Goal: Task Accomplishment & Management: Manage account settings

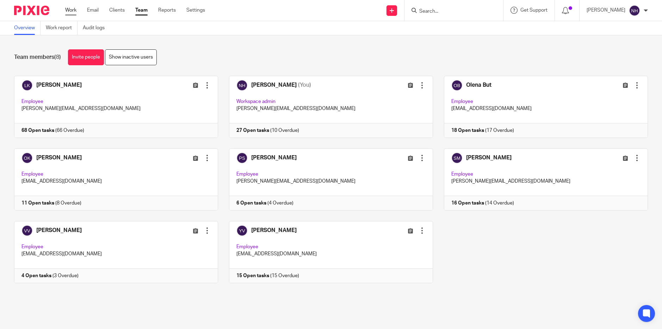
click at [70, 11] on link "Work" at bounding box center [70, 10] width 11 height 7
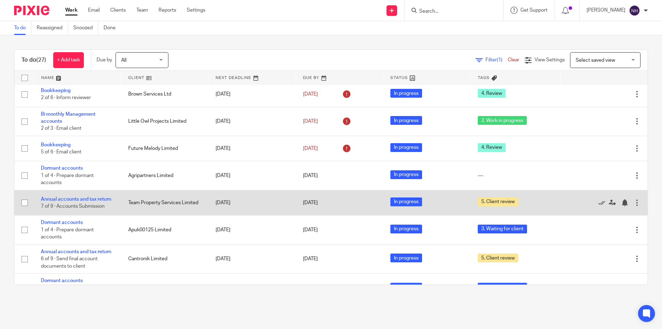
scroll to position [35, 0]
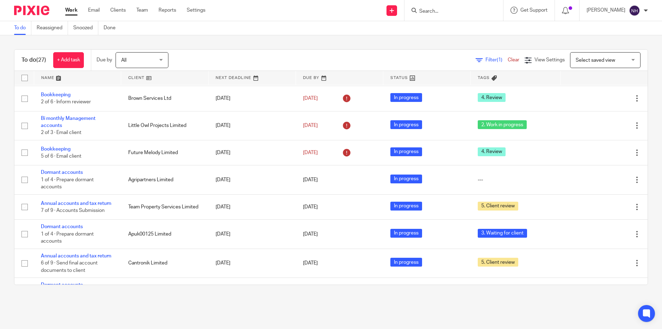
click at [455, 15] on div at bounding box center [454, 10] width 99 height 21
click at [456, 12] on input "Search" at bounding box center [450, 11] width 63 height 6
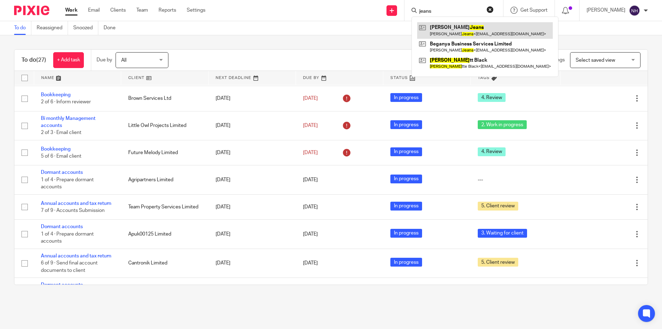
type input "jeans"
click at [459, 28] on link at bounding box center [485, 30] width 136 height 16
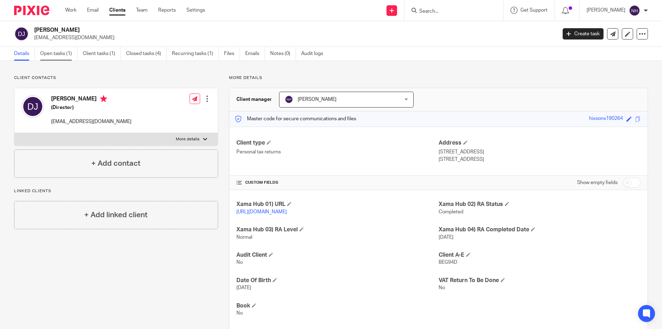
click at [54, 52] on link "Open tasks (1)" at bounding box center [58, 54] width 37 height 14
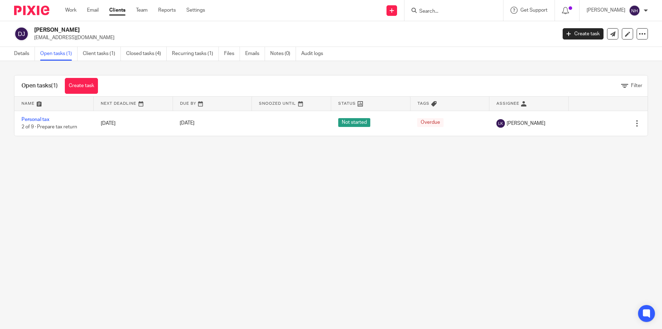
click at [438, 11] on input "Search" at bounding box center [450, 11] width 63 height 6
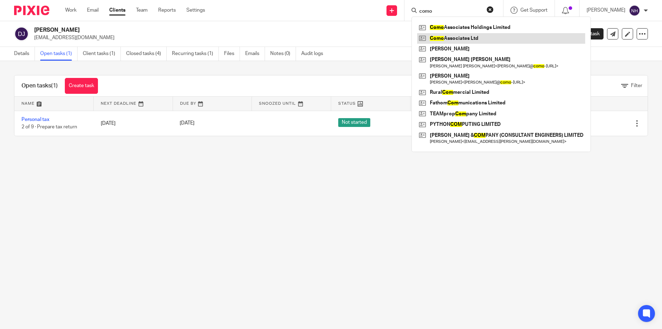
type input "como"
click at [461, 39] on link at bounding box center [501, 38] width 168 height 11
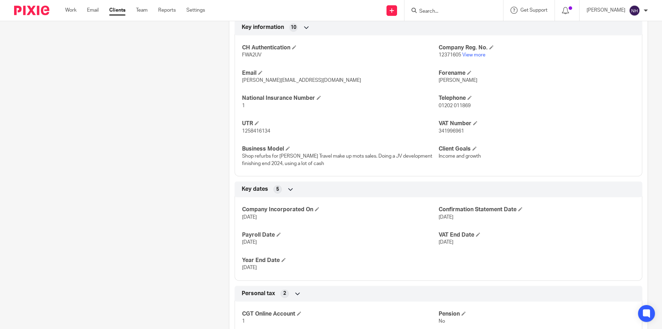
scroll to position [384, 0]
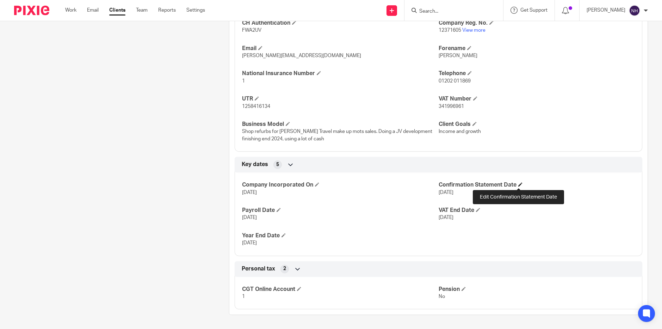
click at [518, 184] on span at bounding box center [520, 184] width 4 height 4
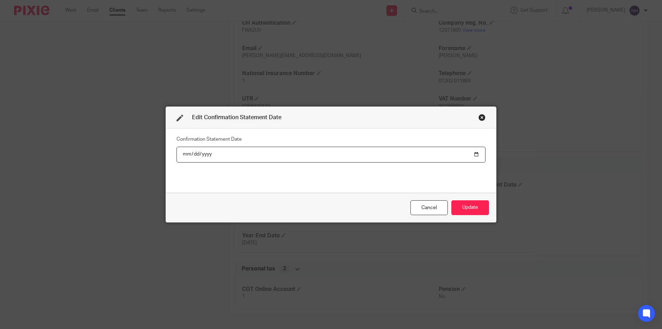
click at [183, 157] on input "2025-03-18" at bounding box center [331, 155] width 309 height 16
click at [181, 154] on input "2025-03-18" at bounding box center [331, 155] width 309 height 16
type input "2025-03-19"
type input "[DATE]"
click at [462, 206] on button "Update" at bounding box center [470, 207] width 38 height 15
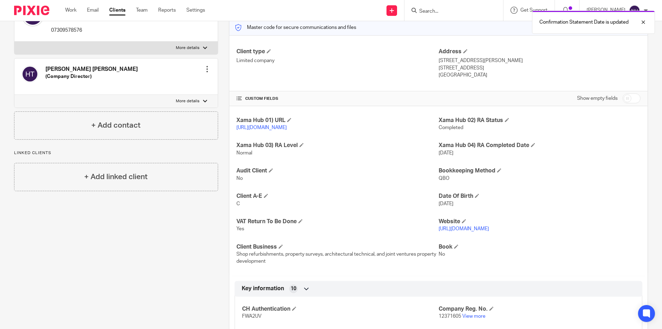
scroll to position [0, 0]
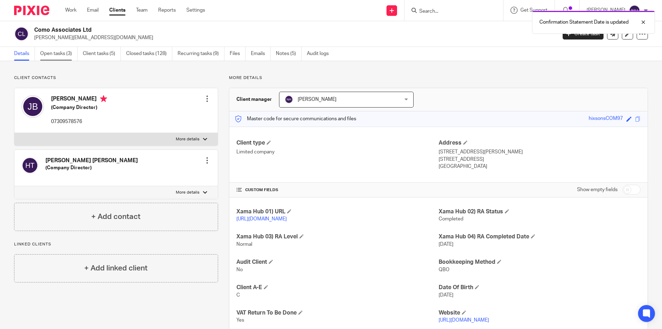
click at [66, 56] on link "Open tasks (3)" at bounding box center [58, 54] width 37 height 14
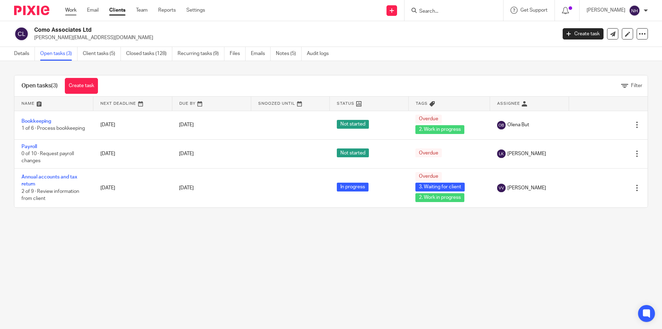
click at [74, 10] on link "Work" at bounding box center [70, 10] width 11 height 7
